Goal: Communication & Community: Answer question/provide support

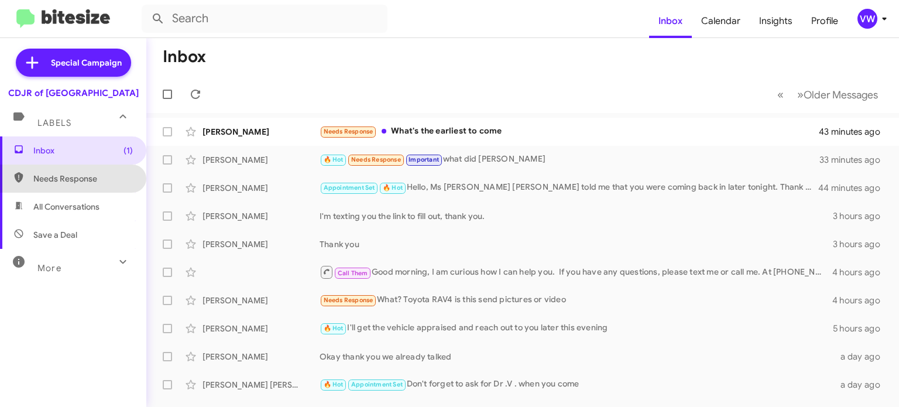
click at [87, 173] on span "Needs Response" at bounding box center [83, 179] width 100 height 12
type input "in:needs-response"
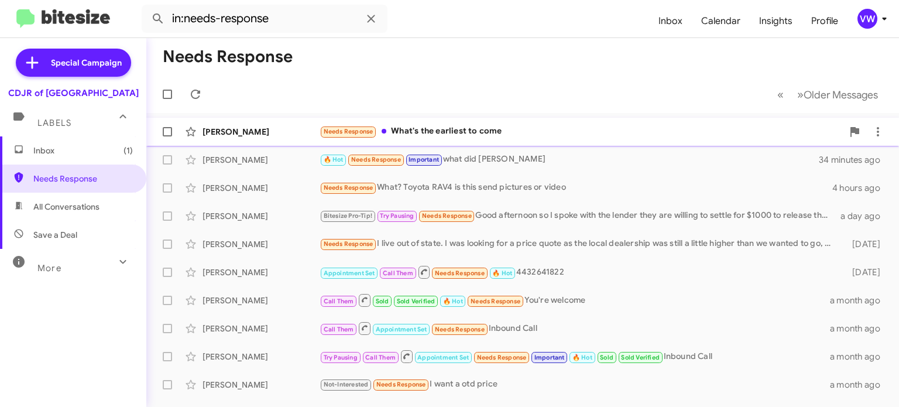
click at [347, 135] on span "Needs Response" at bounding box center [349, 132] width 50 height 8
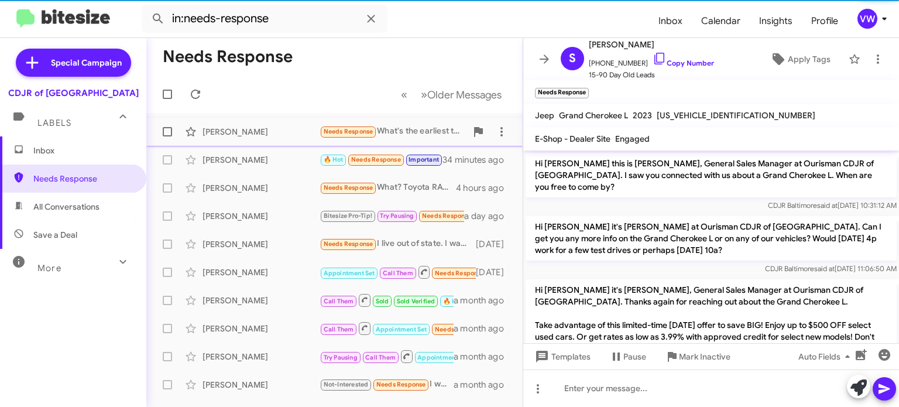
scroll to position [484, 0]
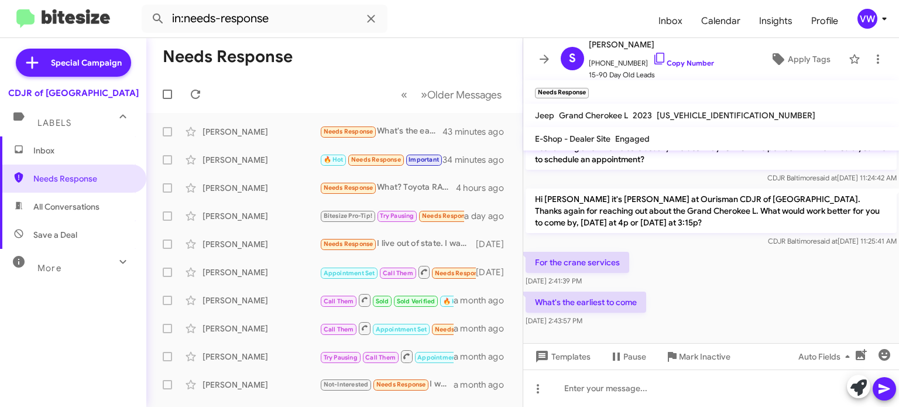
click at [592, 100] on mat-toolbar "Needs Response ×" at bounding box center [711, 91] width 376 height 23
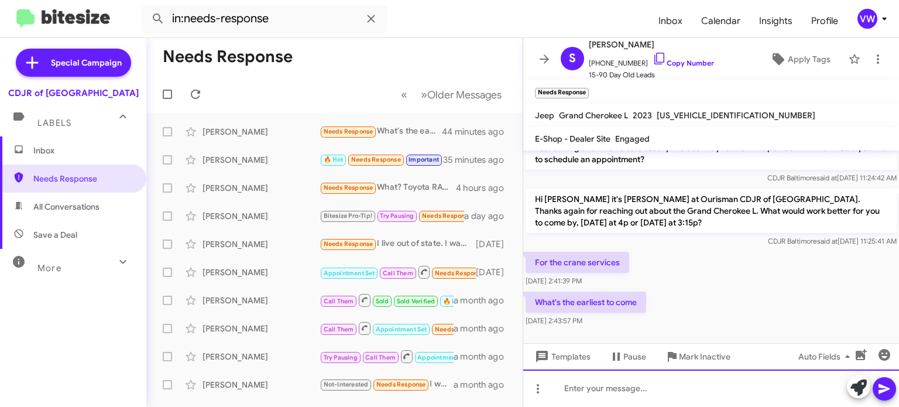
click at [574, 393] on div at bounding box center [711, 387] width 376 height 37
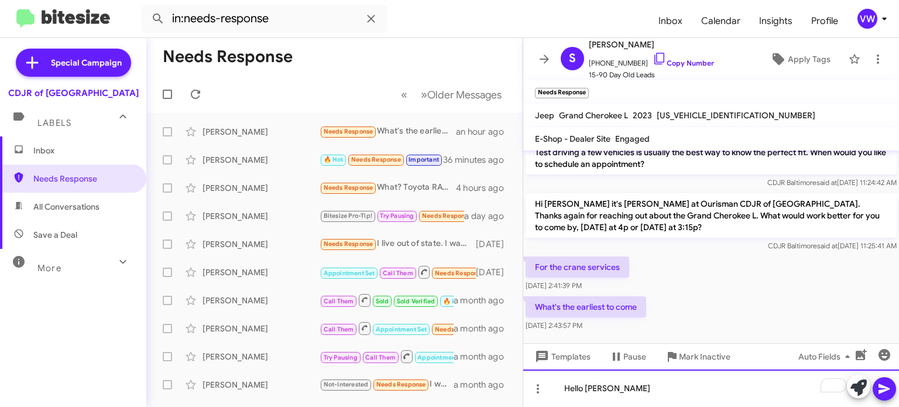
scroll to position [478, 0]
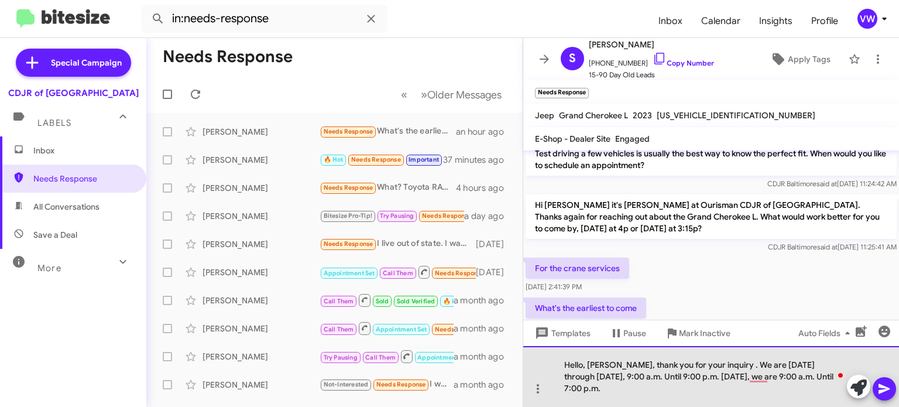
click at [759, 399] on div "Hello, [PERSON_NAME], thank you for your inquiry . We are [DATE] through [DATE]…" at bounding box center [711, 376] width 376 height 61
click at [589, 389] on div "Hello, [PERSON_NAME], thank you for your inquiry . We are [DATE] through [DATE]…" at bounding box center [711, 376] width 376 height 61
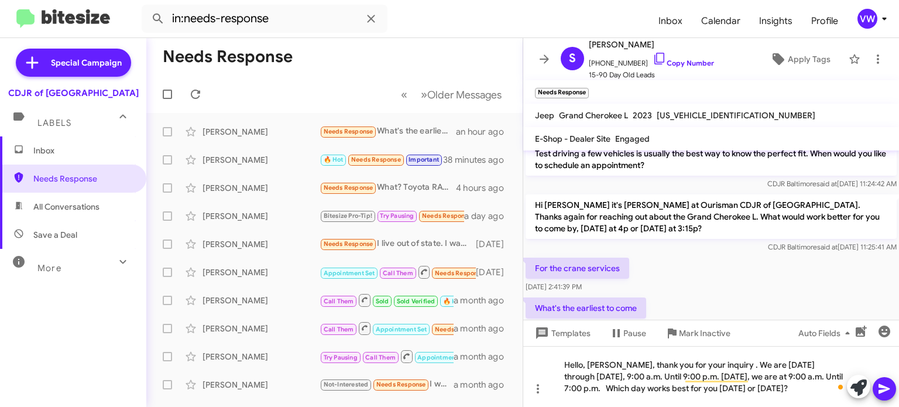
click at [877, 392] on icon at bounding box center [884, 389] width 14 height 14
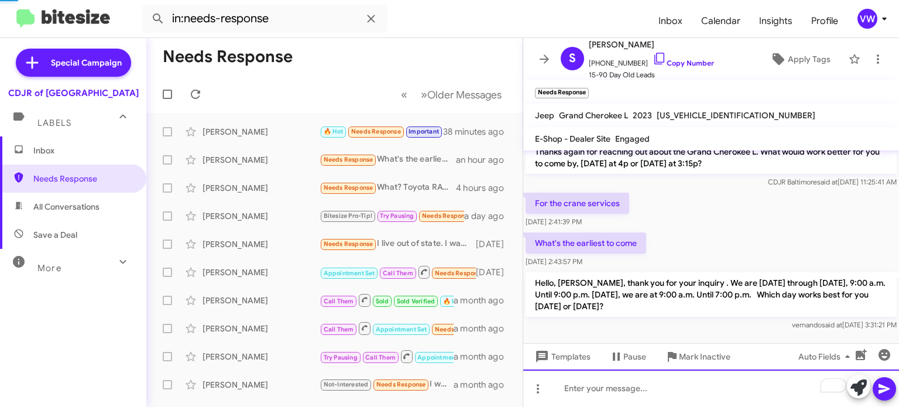
scroll to position [550, 0]
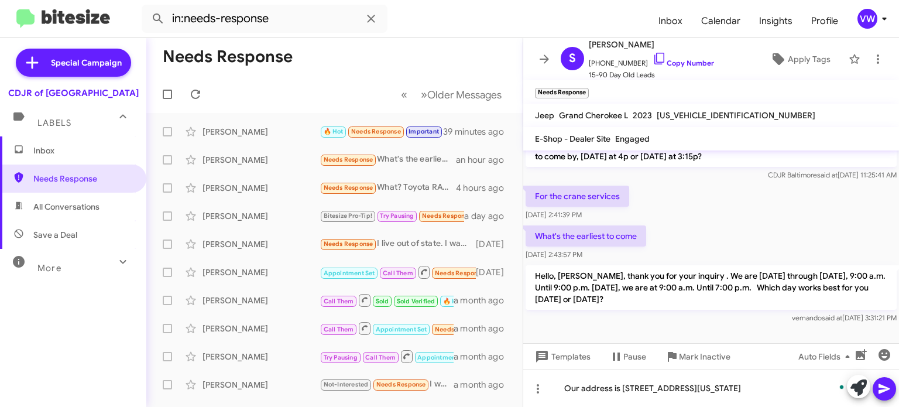
drag, startPoint x: 890, startPoint y: 385, endPoint x: 884, endPoint y: 388, distance: 6.3
click at [884, 388] on icon at bounding box center [884, 389] width 14 height 14
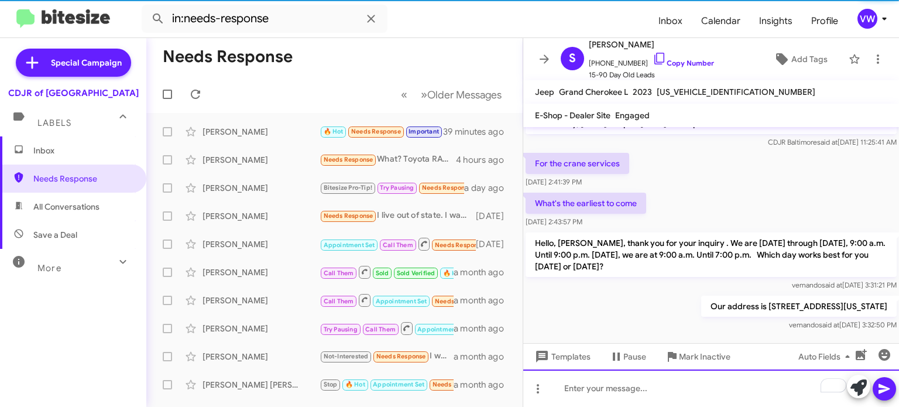
scroll to position [570, 0]
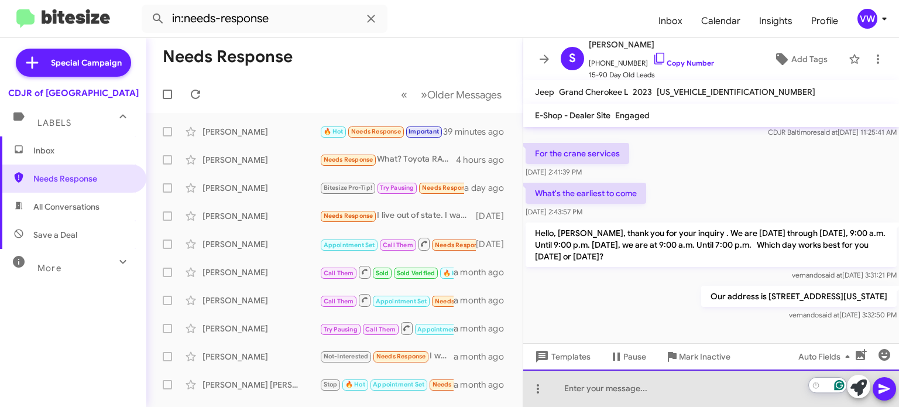
click at [581, 390] on div "To enrich screen reader interactions, please activate Accessibility in Grammarl…" at bounding box center [711, 387] width 376 height 37
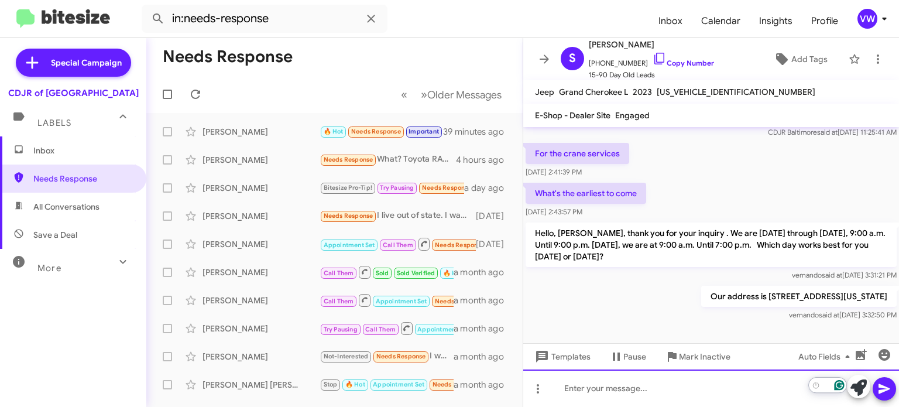
scroll to position [571, 0]
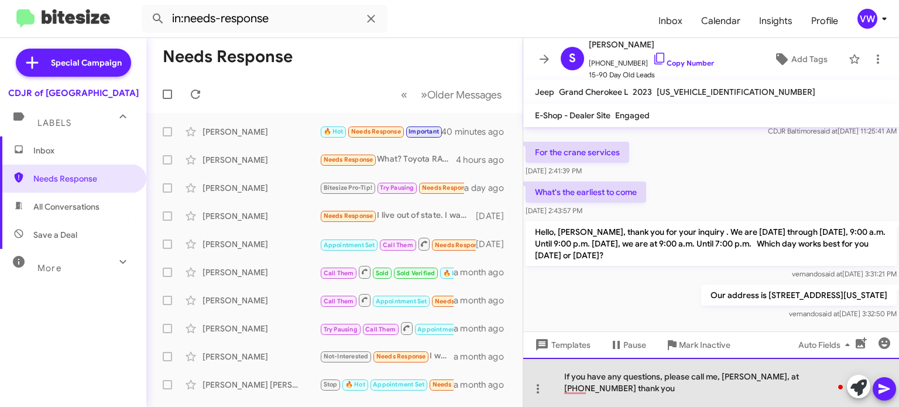
click at [729, 377] on div "If you have any questions, please call me, [PERSON_NAME], at [PHONE_NUMBER] tha…" at bounding box center [711, 382] width 376 height 49
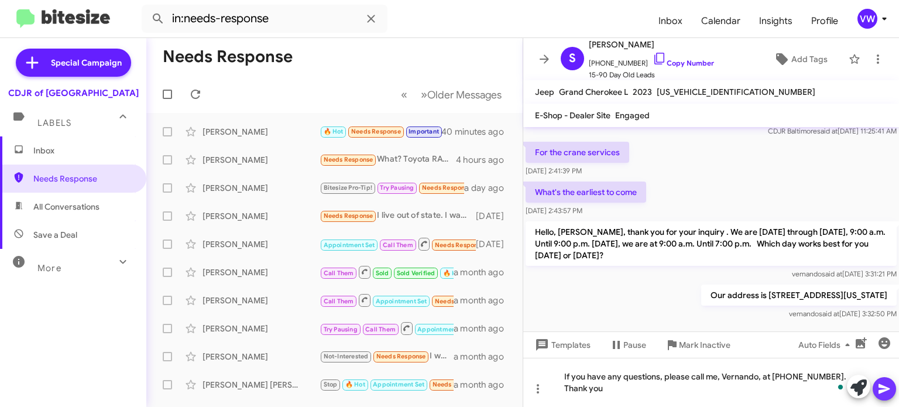
click at [889, 390] on icon at bounding box center [884, 389] width 14 height 14
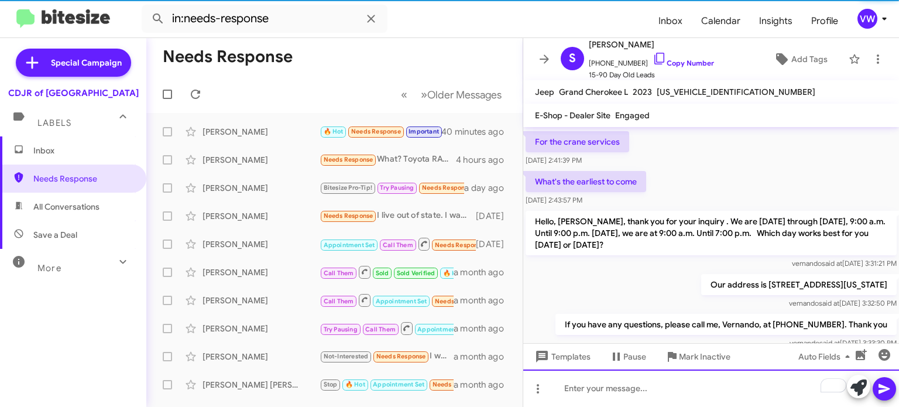
scroll to position [612, 0]
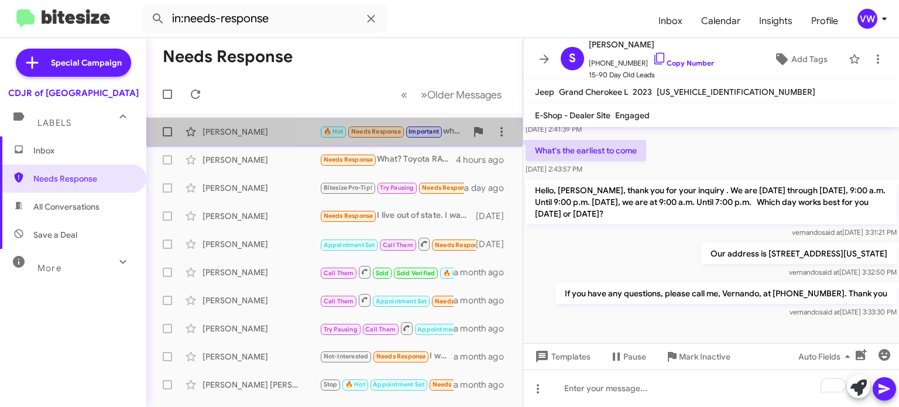
click at [356, 133] on span "Needs Response" at bounding box center [376, 132] width 50 height 8
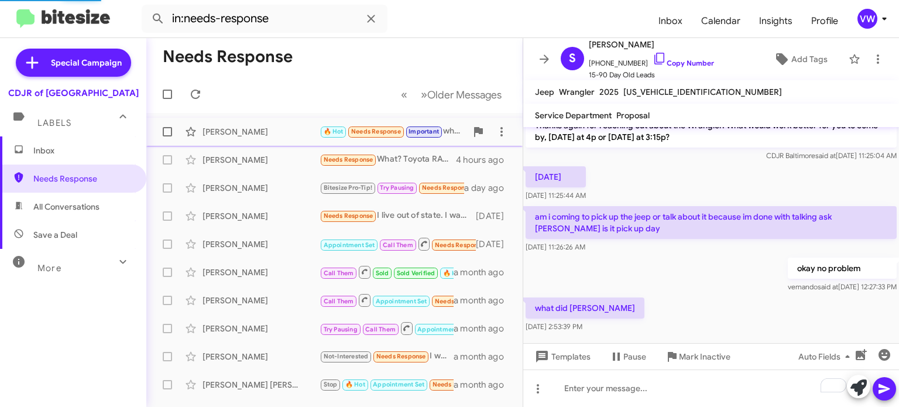
scroll to position [176, 0]
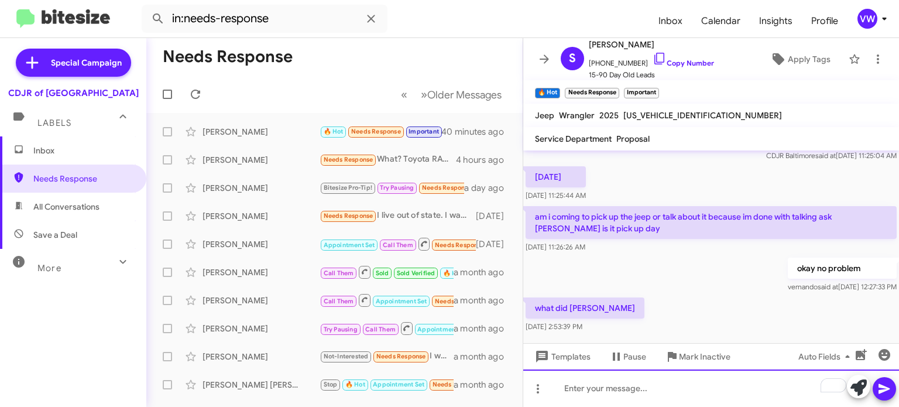
click at [577, 399] on div "To enrich screen reader interactions, please activate Accessibility in Grammarl…" at bounding box center [711, 387] width 376 height 37
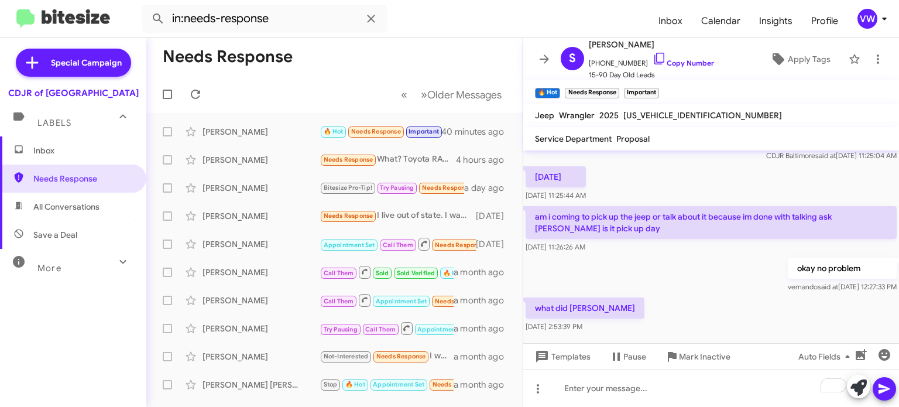
click at [729, 297] on div "what did philo say [DATE] 2:53:39 PM" at bounding box center [711, 315] width 376 height 40
click at [810, 60] on span "Apply Tags" at bounding box center [809, 58] width 43 height 21
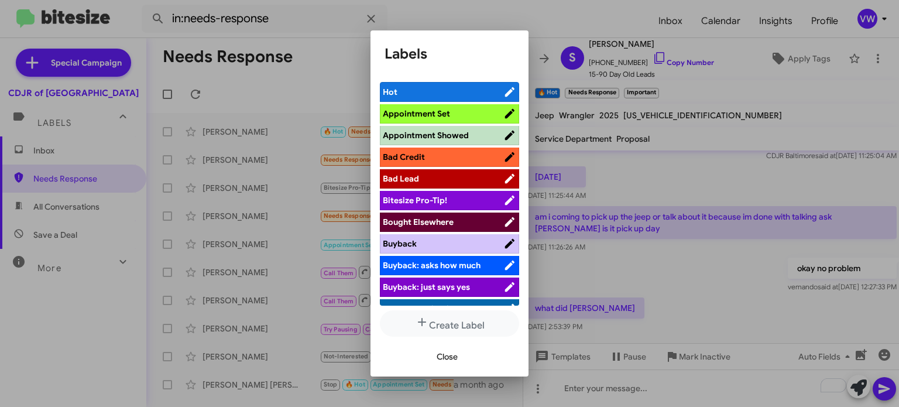
click at [473, 106] on li "Appointment Set" at bounding box center [449, 113] width 139 height 19
click at [473, 112] on span "Appointment Set" at bounding box center [443, 114] width 121 height 12
click at [444, 355] on span "Close" at bounding box center [447, 356] width 21 height 21
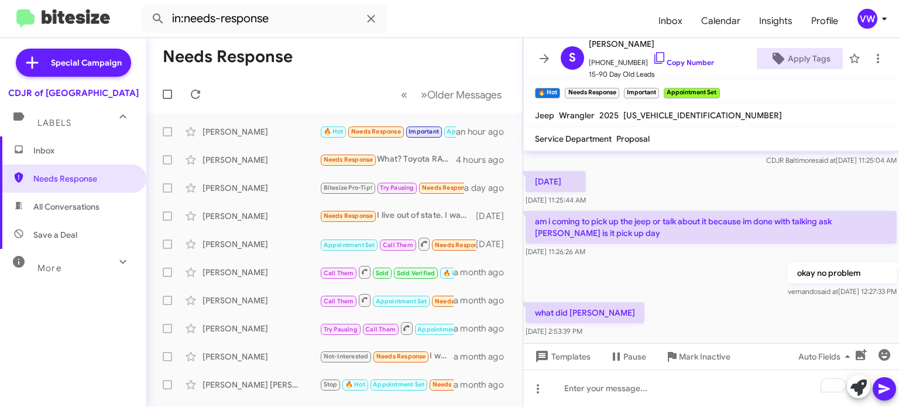
scroll to position [171, 0]
click at [757, 48] on button "Apply Tags" at bounding box center [800, 58] width 86 height 21
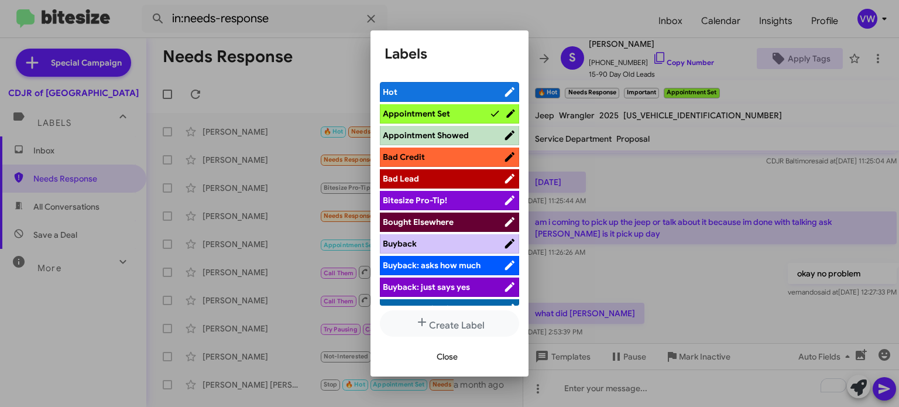
click at [757, 48] on button "Apply Tags" at bounding box center [800, 58] width 86 height 21
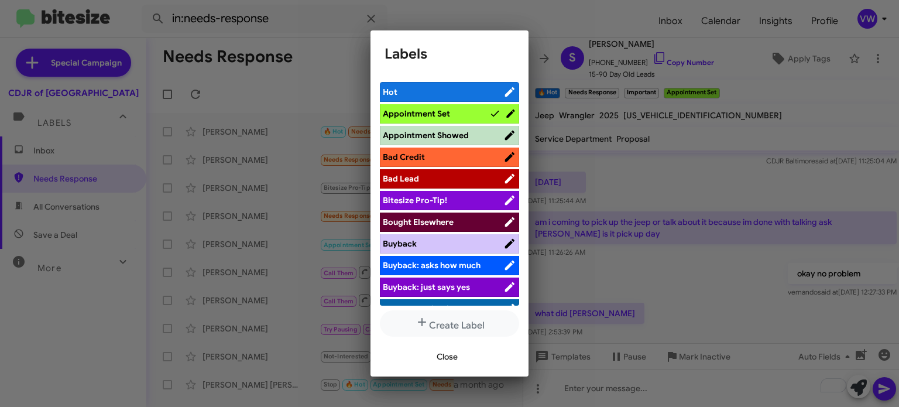
click at [711, 276] on div at bounding box center [449, 203] width 899 height 407
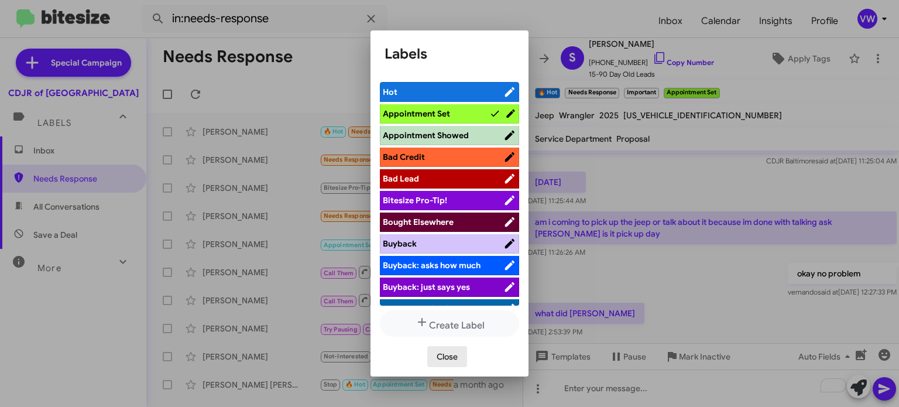
click at [443, 350] on span "Close" at bounding box center [447, 356] width 21 height 21
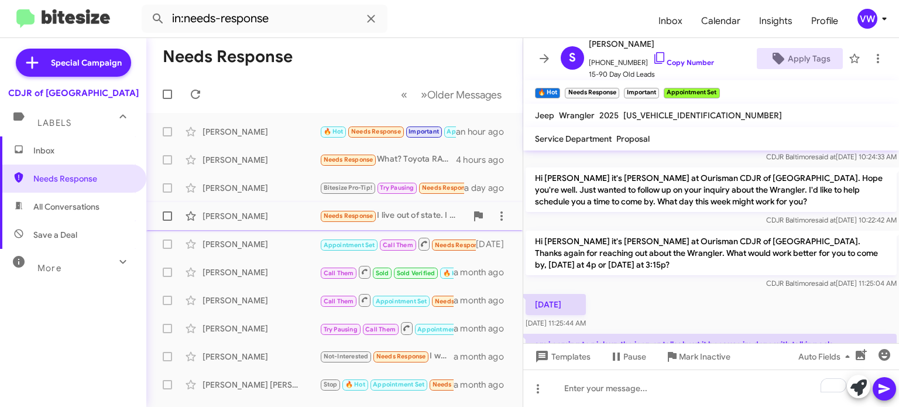
scroll to position [0, 0]
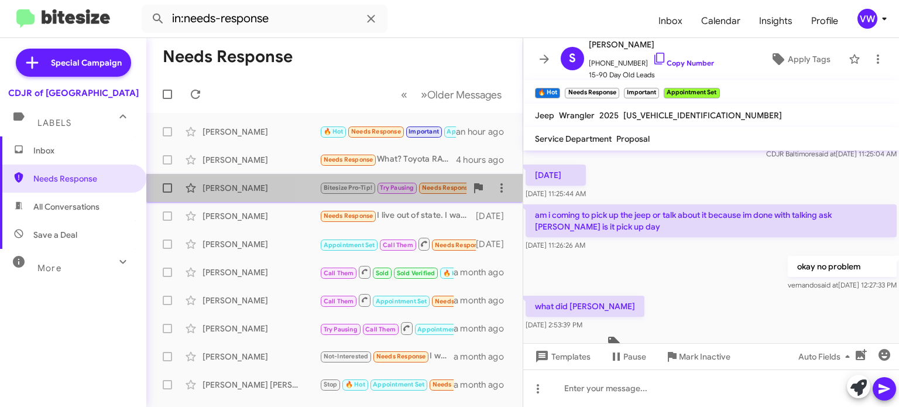
click at [438, 191] on span "Needs Response" at bounding box center [447, 188] width 50 height 8
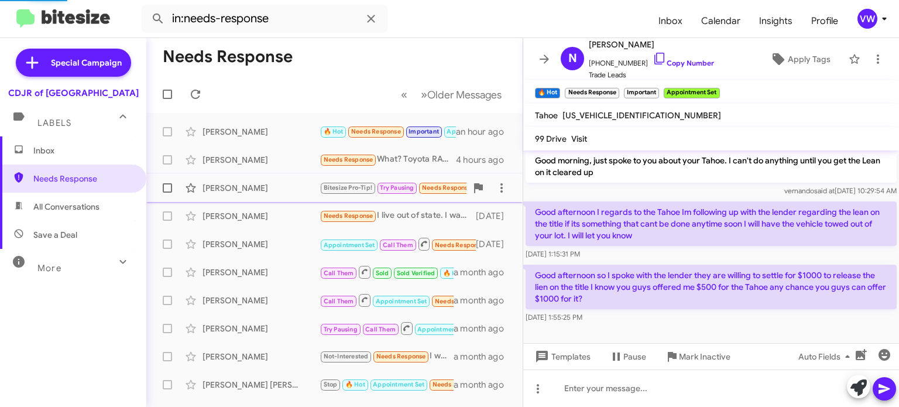
scroll to position [128, 0]
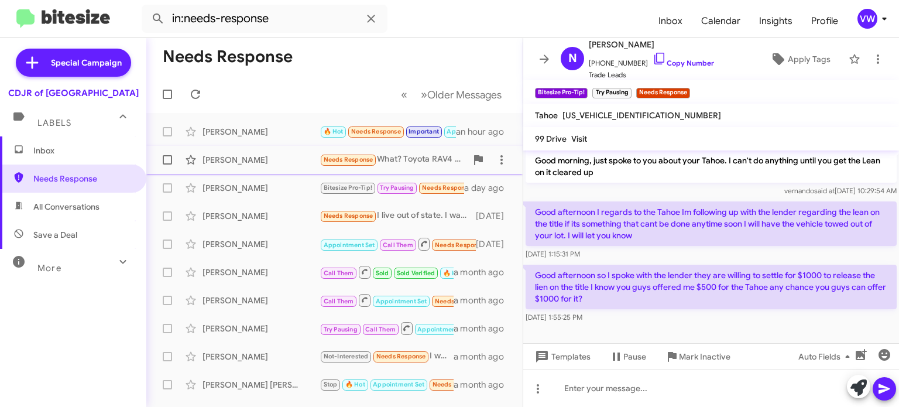
click at [355, 157] on span "Needs Response" at bounding box center [349, 160] width 50 height 8
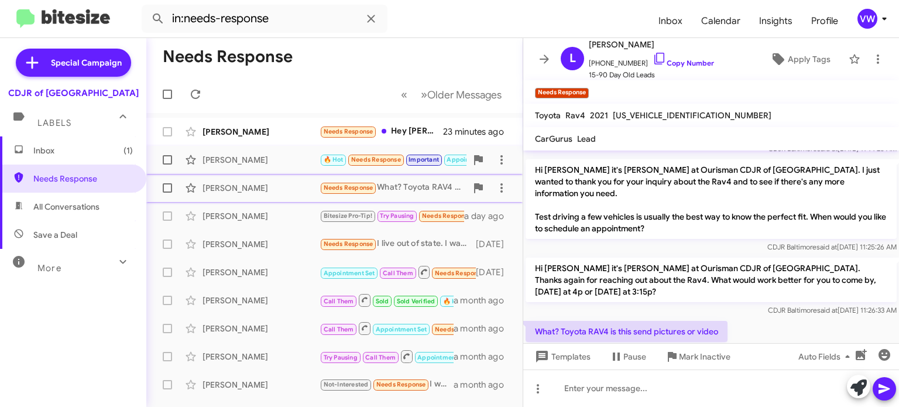
click at [249, 163] on div "[PERSON_NAME]" at bounding box center [261, 160] width 117 height 12
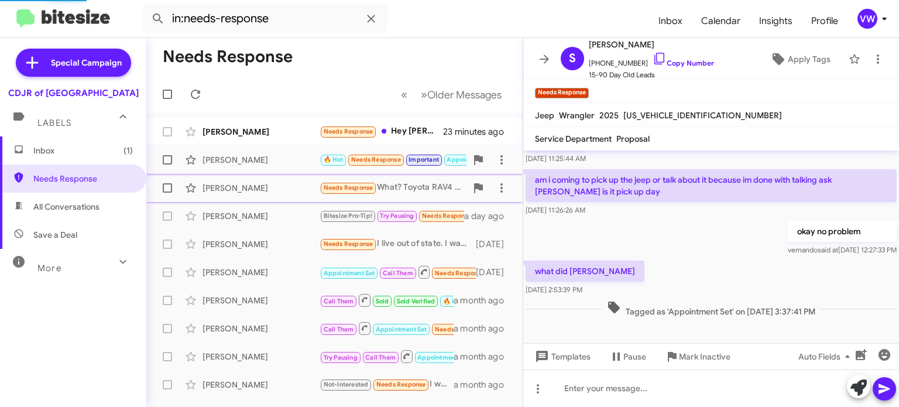
scroll to position [201, 0]
